Goal: Obtain resource: Download file/media

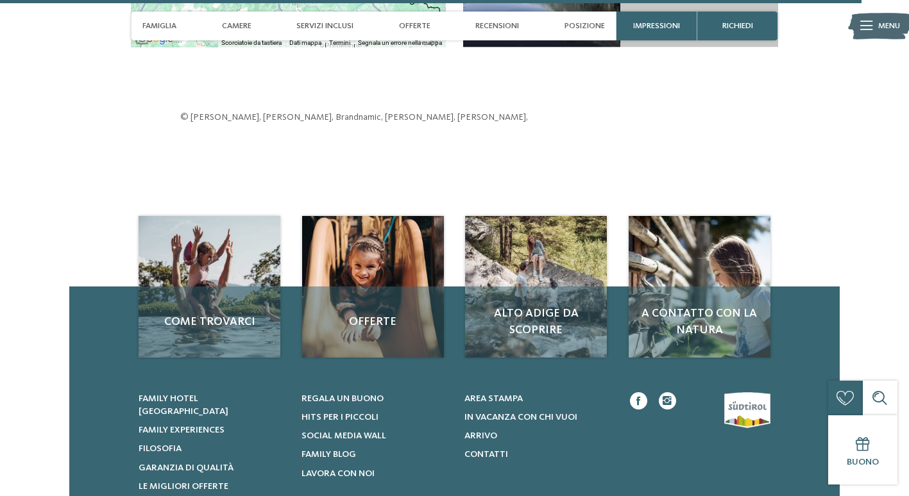
scroll to position [3398, 0]
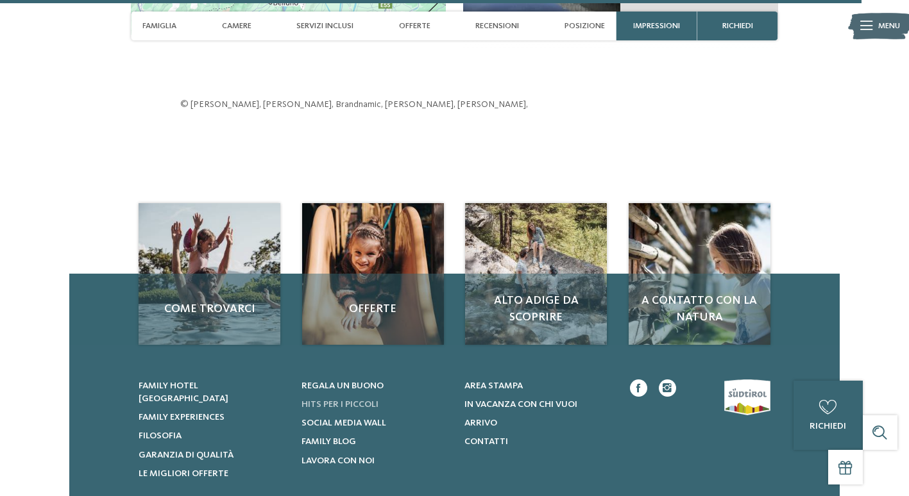
click at [341, 400] on span "Hits per i piccoli" at bounding box center [339, 404] width 77 height 9
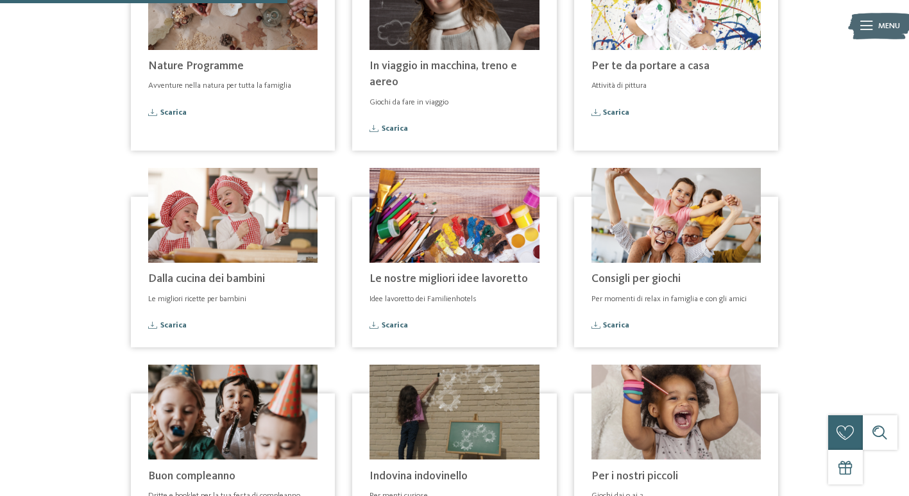
click at [404, 64] on span "In viaggio in macchina, treno e aereo" at bounding box center [442, 74] width 147 height 28
click at [411, 22] on img at bounding box center [453, 2] width 169 height 95
click at [384, 130] on span "Scarica" at bounding box center [394, 129] width 26 height 8
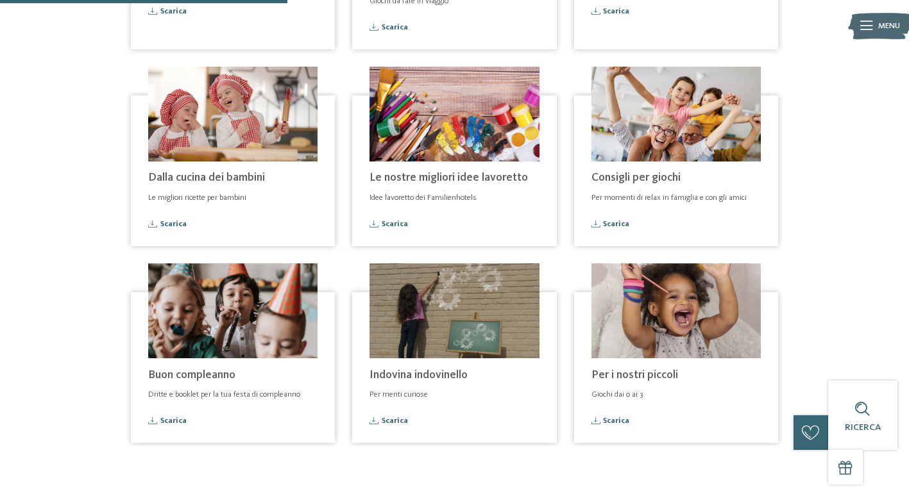
scroll to position [641, 0]
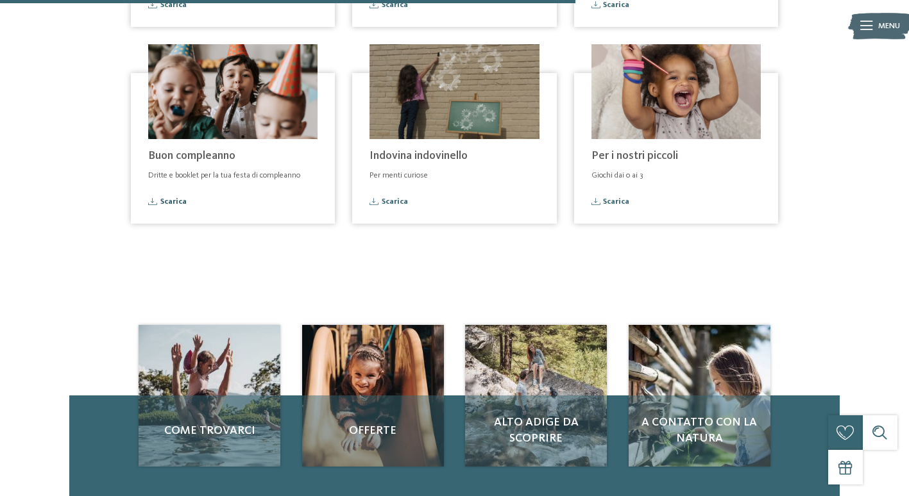
click at [164, 198] on span "Scarica" at bounding box center [173, 202] width 26 height 8
